Goal: Entertainment & Leisure: Consume media (video, audio)

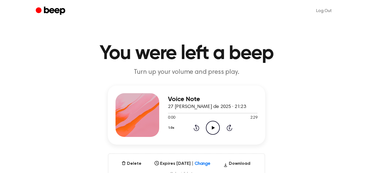
click at [209, 121] on icon "Play Audio" at bounding box center [213, 128] width 14 height 14
click at [215, 132] on icon "Pause Audio" at bounding box center [213, 128] width 14 height 14
click at [216, 130] on icon "Play Audio" at bounding box center [213, 128] width 14 height 14
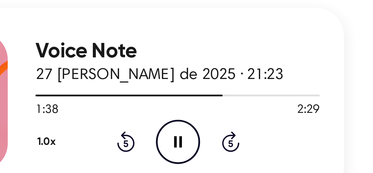
click at [230, 110] on div at bounding box center [213, 110] width 90 height 4
click at [236, 108] on div at bounding box center [213, 110] width 90 height 4
click at [241, 111] on div at bounding box center [213, 111] width 90 height 1
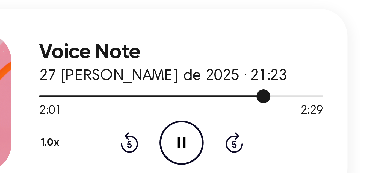
click at [245, 111] on div at bounding box center [213, 111] width 90 height 1
click at [247, 112] on div at bounding box center [213, 110] width 90 height 4
click at [249, 111] on div at bounding box center [213, 111] width 90 height 1
click at [252, 111] on div at bounding box center [213, 111] width 90 height 1
